Goal: Information Seeking & Learning: Learn about a topic

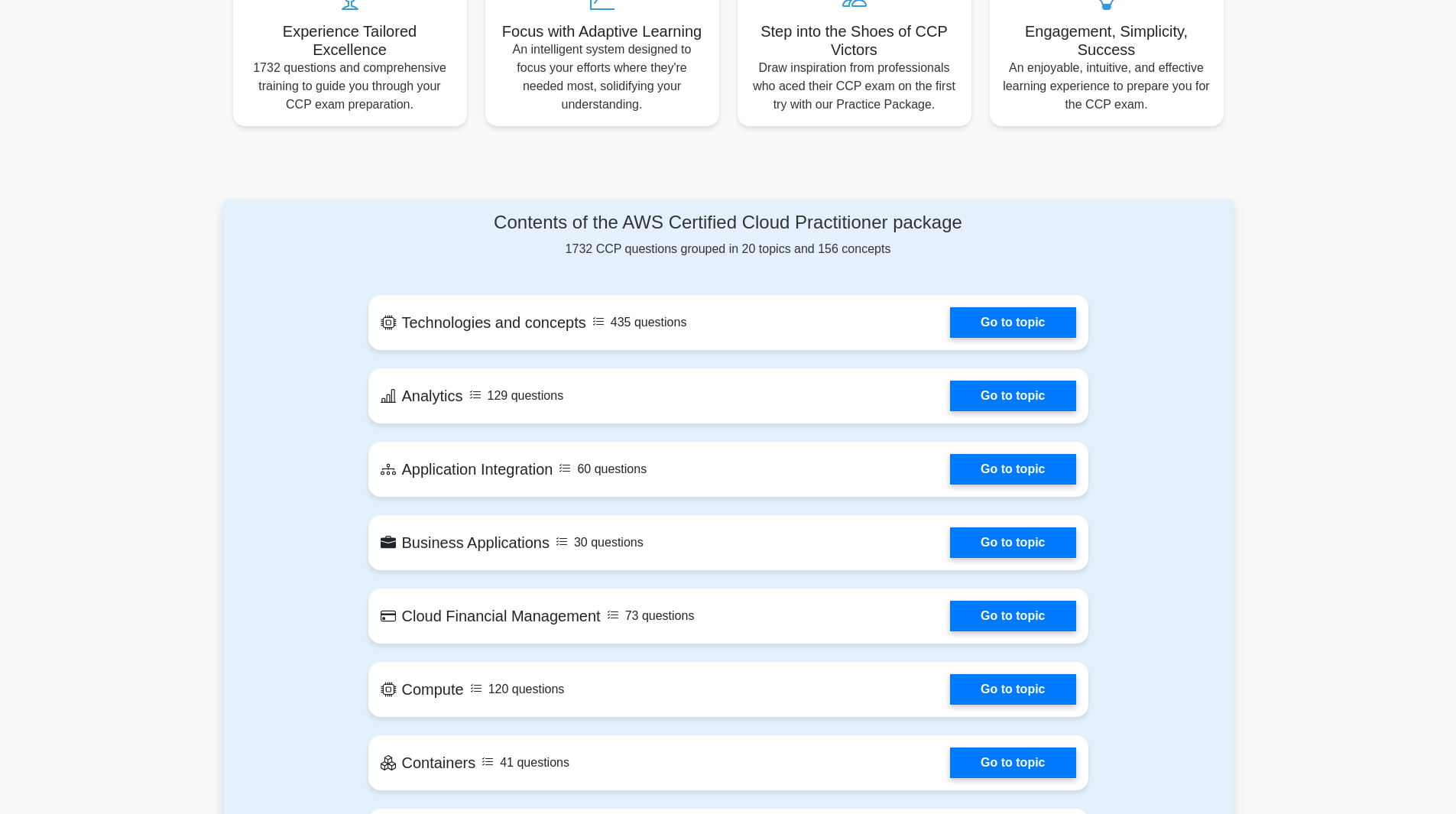
scroll to position [515, 0]
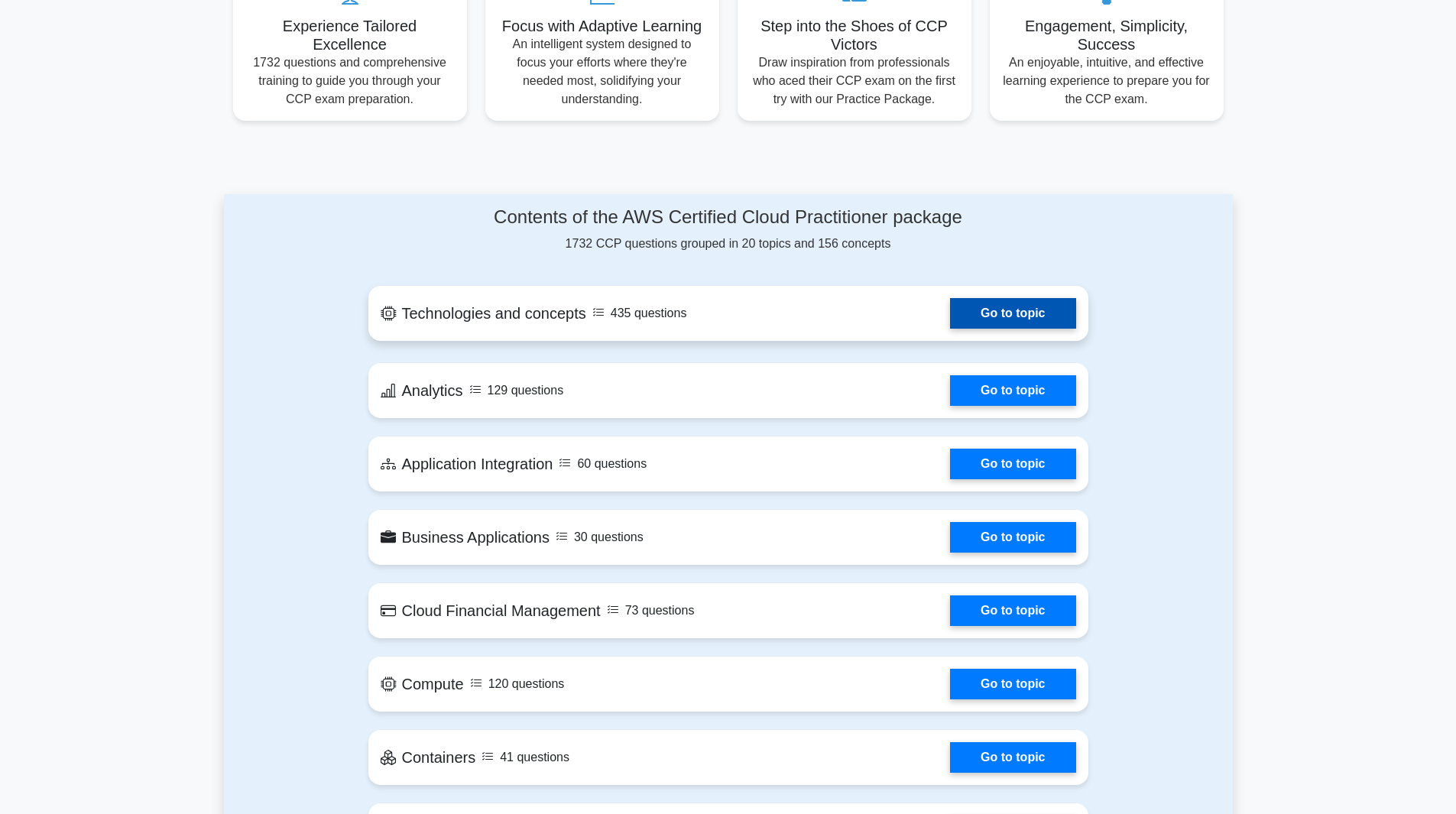
click at [1010, 320] on link "Go to topic" at bounding box center [1013, 314] width 126 height 31
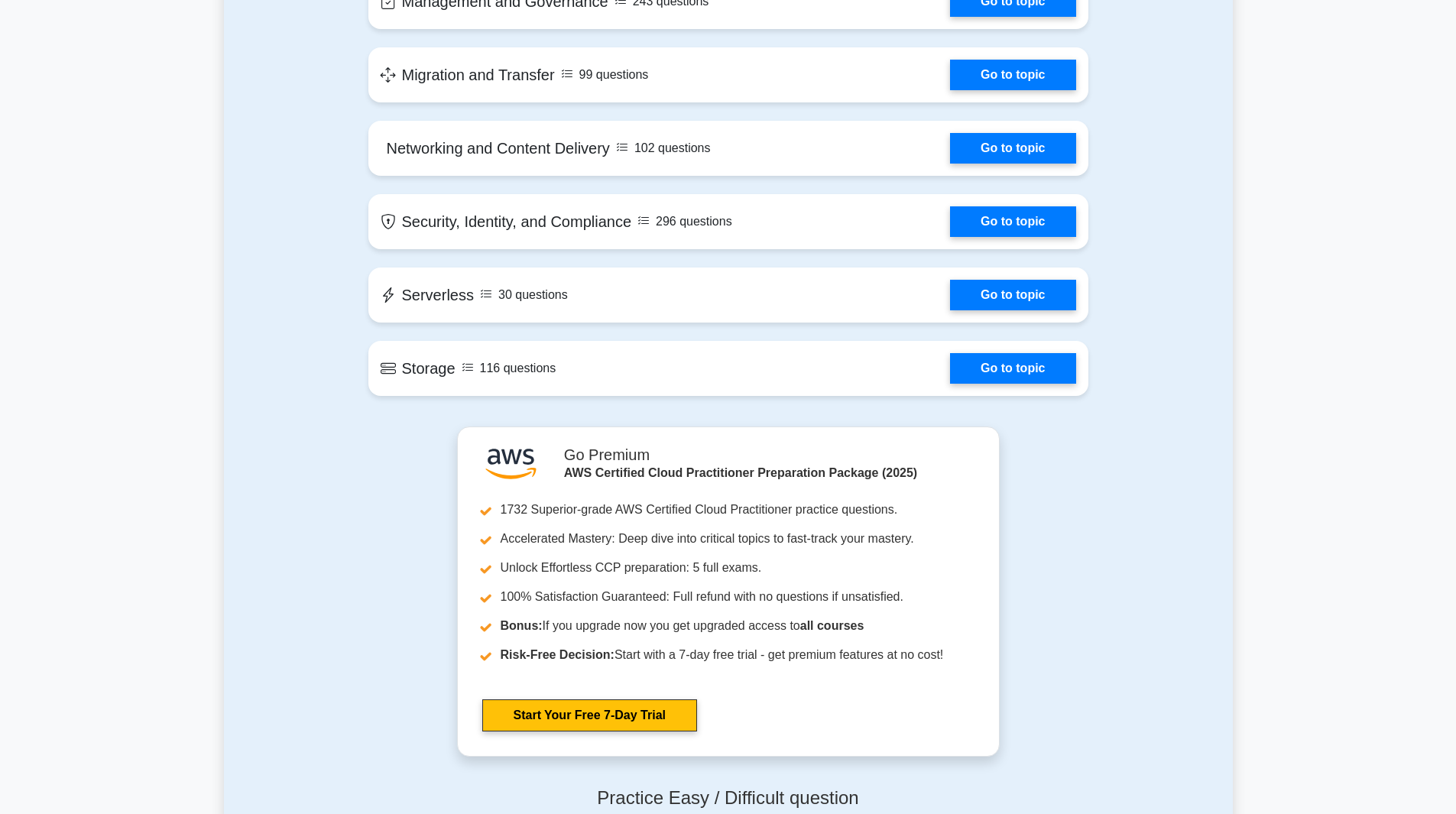
scroll to position [1860, 0]
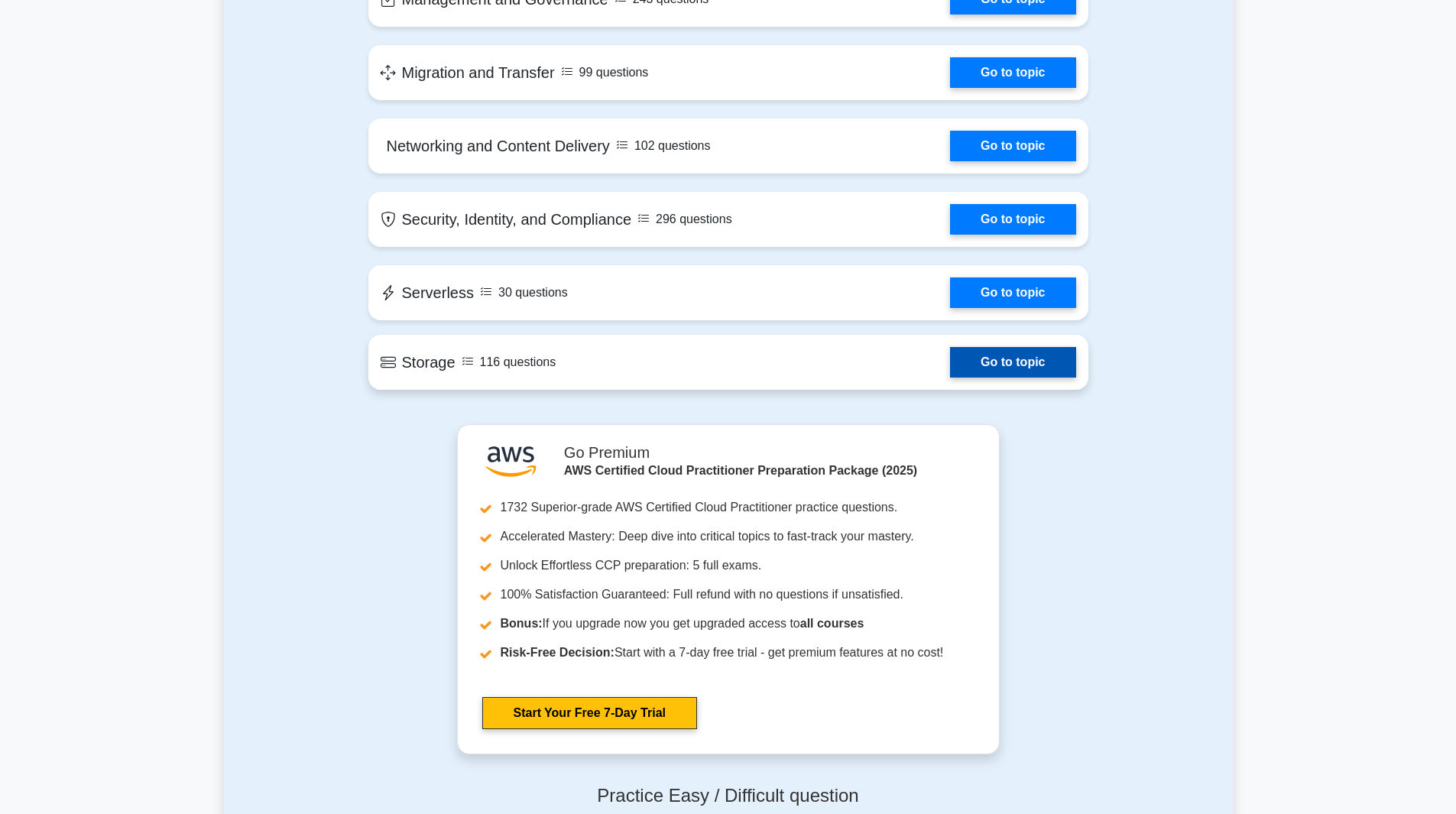
click at [1006, 370] on link "Go to topic" at bounding box center [1013, 362] width 126 height 31
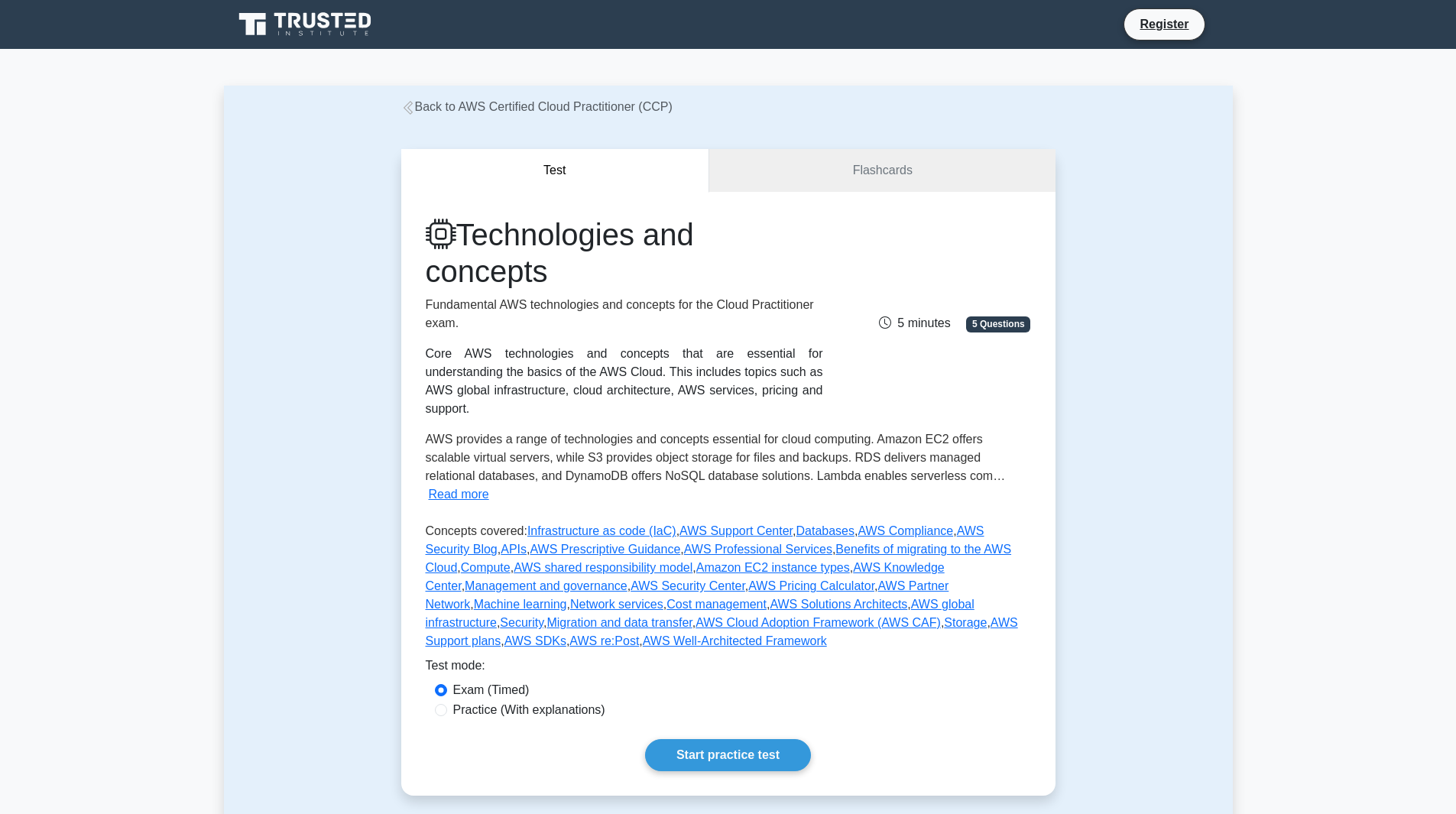
click at [548, 701] on label "Practice (With explanations)" at bounding box center [529, 710] width 152 height 18
click at [447, 704] on input "Practice (With explanations)" at bounding box center [441, 711] width 13 height 13
radio input "true"
click at [702, 739] on link "Start practice test" at bounding box center [728, 756] width 166 height 32
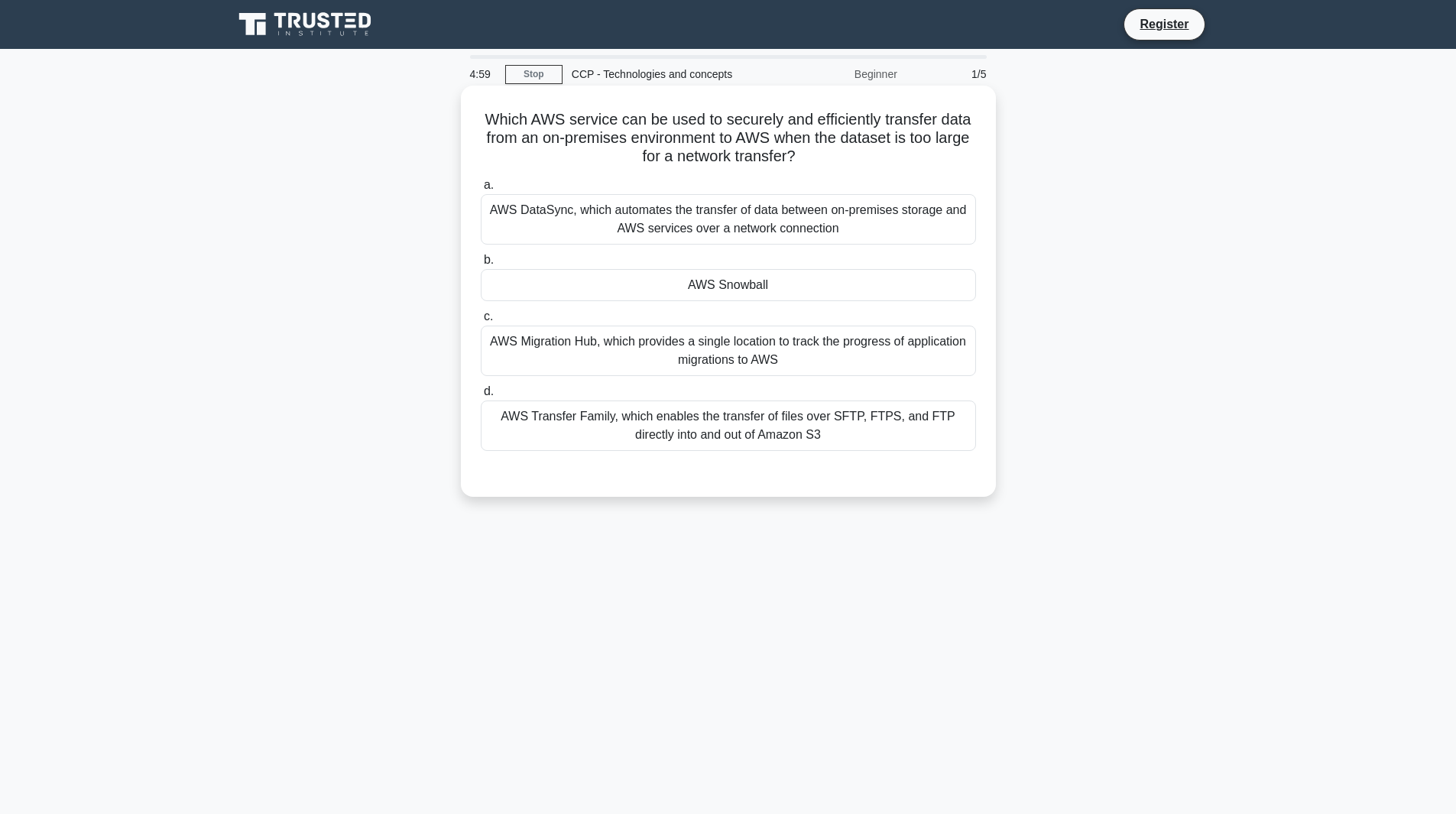
click at [693, 362] on div "AWS Migration Hub, which provides a single location to track the progress of ap…" at bounding box center [728, 350] width 495 height 50
click at [481, 322] on input "c. AWS Migration Hub, which provides a single location to track the progress of…" at bounding box center [481, 316] width 0 height 10
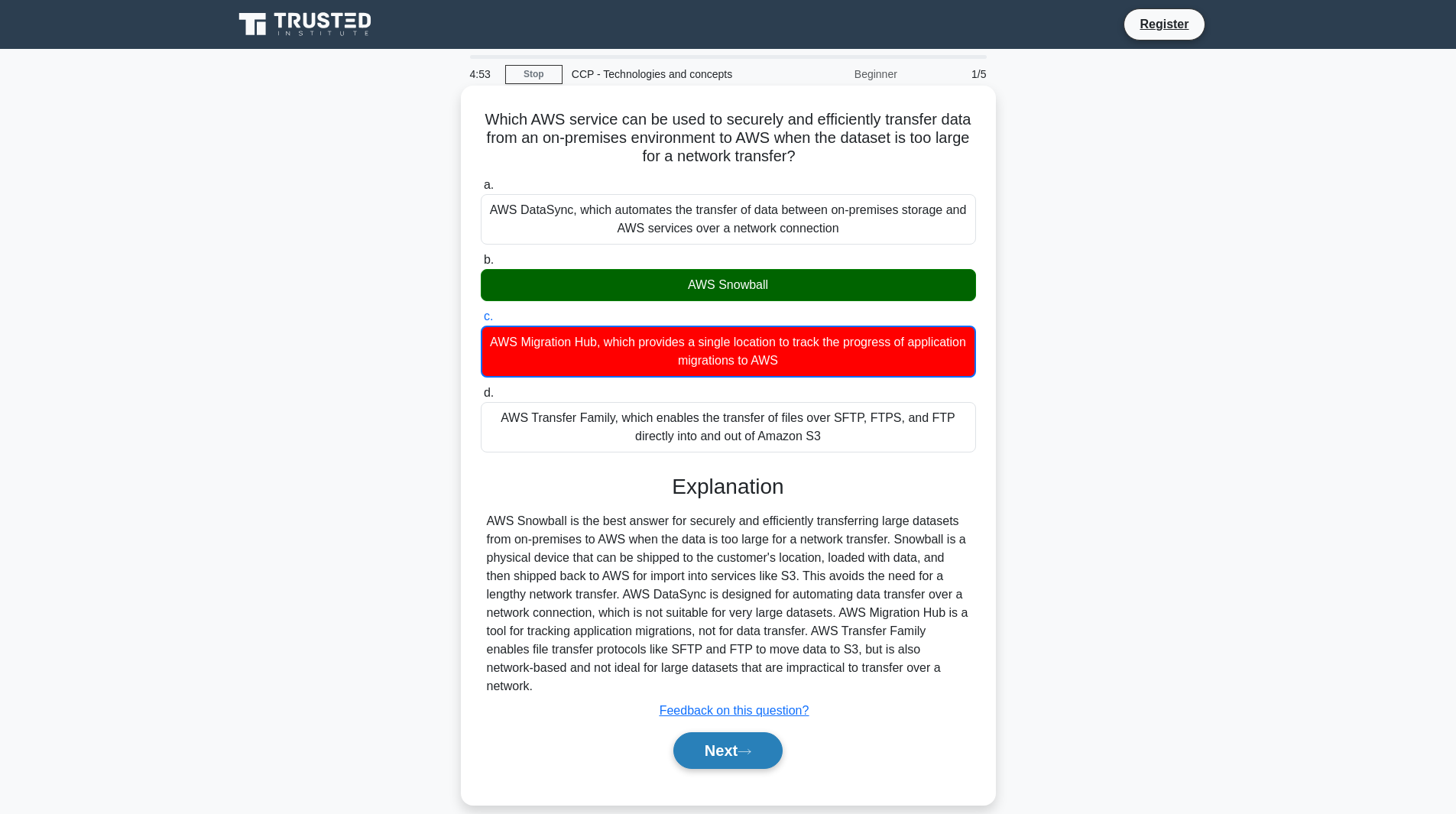
click at [726, 733] on button "Next" at bounding box center [728, 750] width 110 height 37
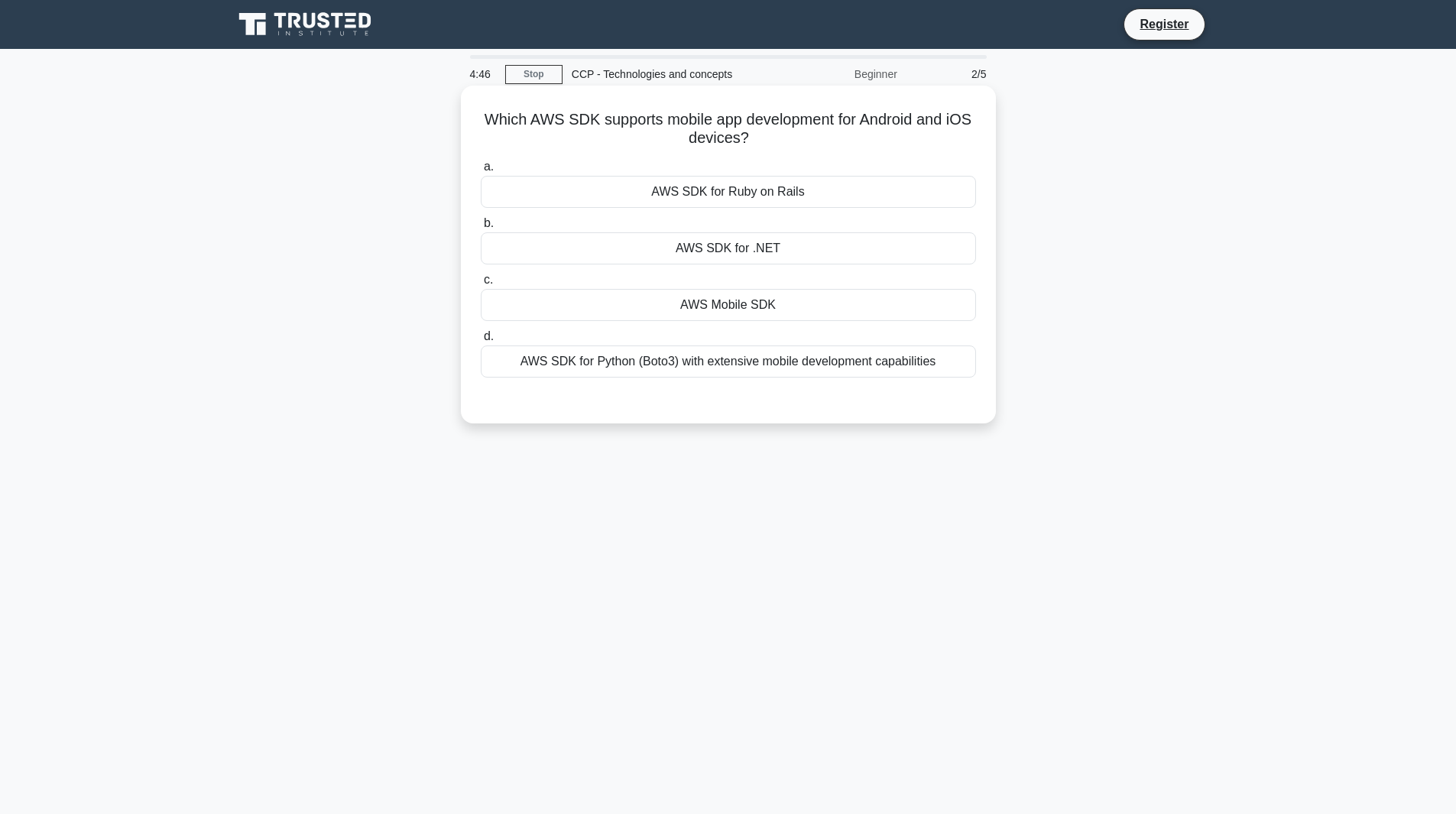
click at [746, 305] on div "AWS Mobile SDK" at bounding box center [728, 305] width 495 height 32
click at [481, 285] on input "c. AWS Mobile SDK" at bounding box center [481, 279] width 0 height 10
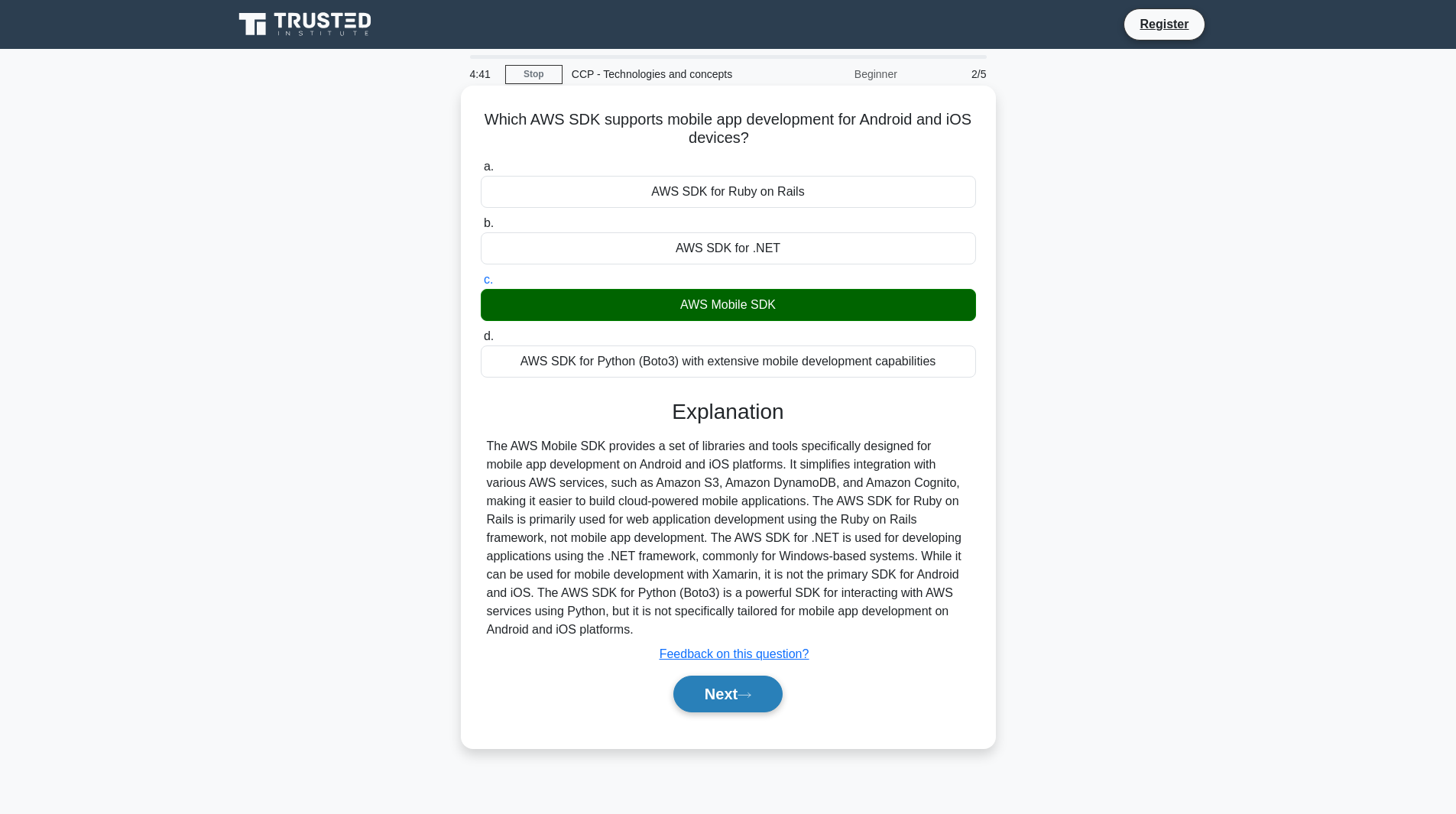
click at [734, 695] on button "Next" at bounding box center [728, 694] width 110 height 37
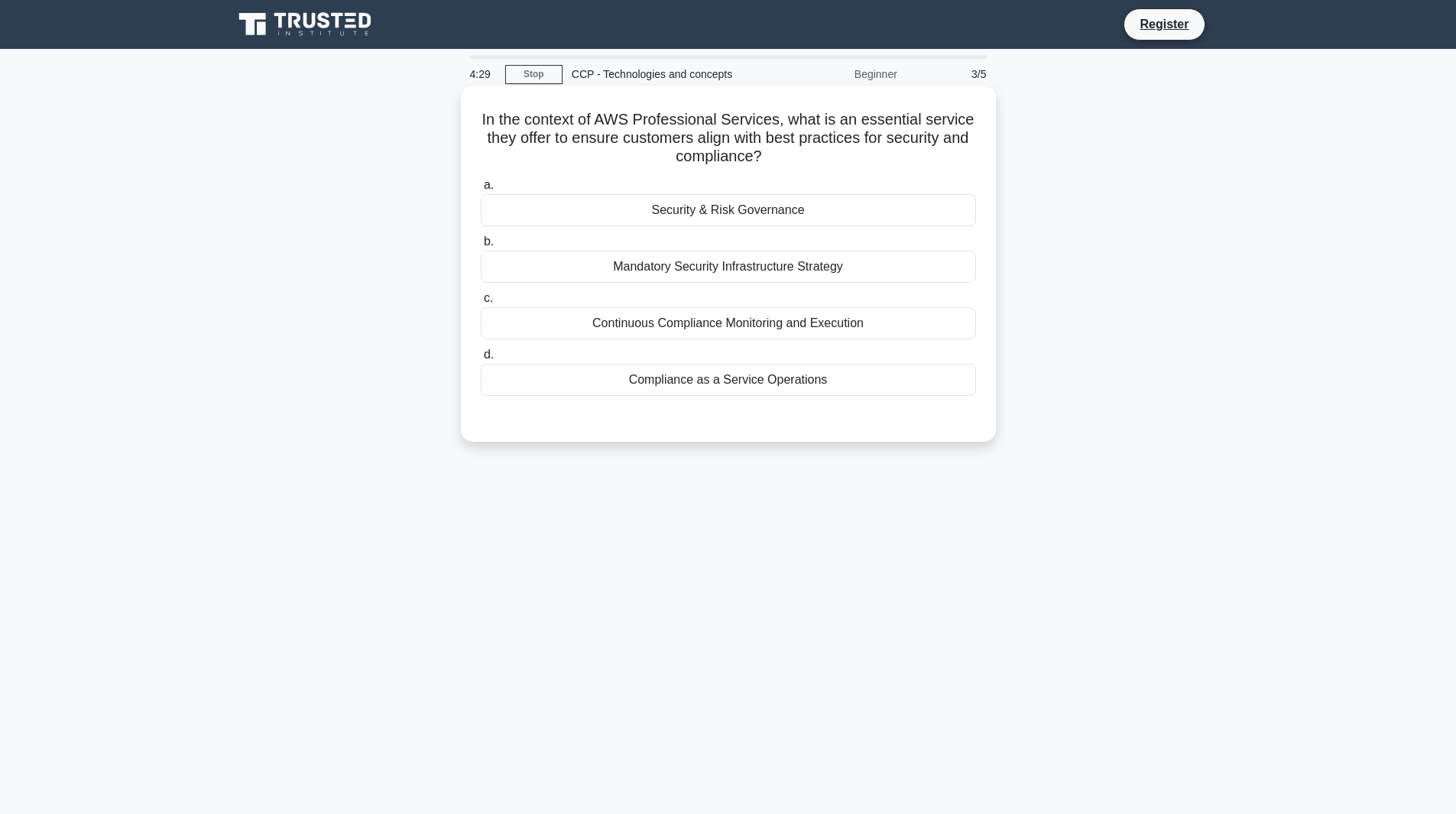
click at [731, 214] on div "Security & Risk Governance" at bounding box center [728, 210] width 495 height 32
click at [481, 190] on input "a. Security & Risk Governance" at bounding box center [481, 185] width 0 height 10
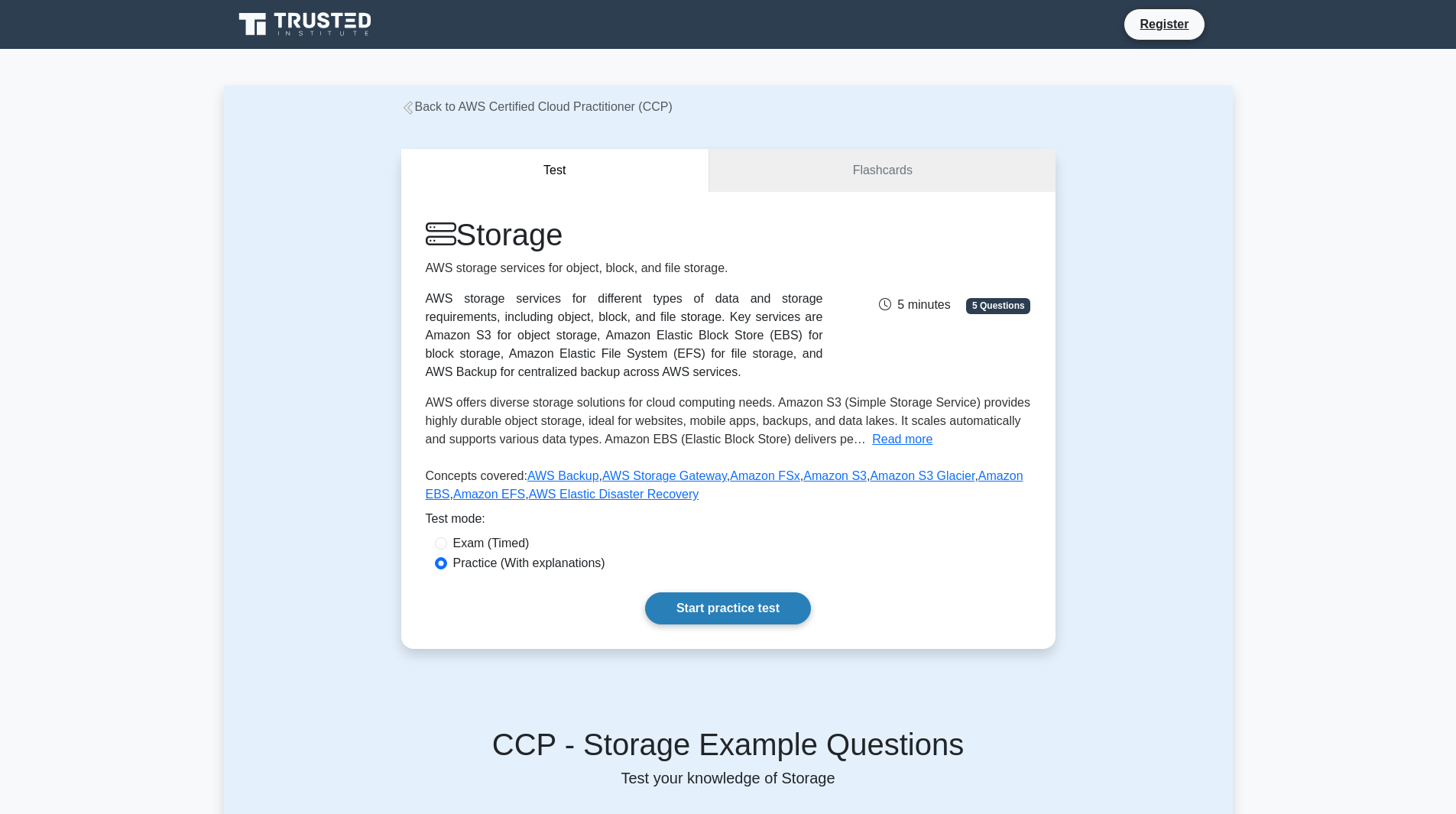
click at [715, 611] on link "Start practice test" at bounding box center [728, 608] width 166 height 32
